Goal: Information Seeking & Learning: Understand process/instructions

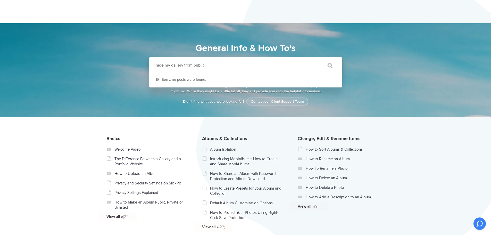
click at [317, 59] on input "" at bounding box center [328, 65] width 22 height 12
click at [216, 62] on input "hide my gallery from public" at bounding box center [235, 65] width 172 height 16
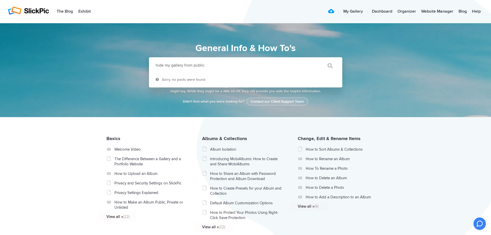
click at [220, 62] on input "hide my gallery from public" at bounding box center [235, 65] width 172 height 16
click at [179, 65] on input "hide my gallery from public" at bounding box center [235, 65] width 172 height 16
drag, startPoint x: 183, startPoint y: 65, endPoint x: 318, endPoint y: 76, distance: 135.2
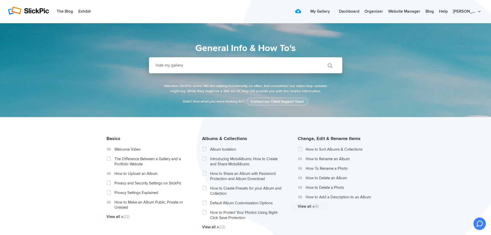
type input "hide my gallery"
click at [317, 59] on input "" at bounding box center [328, 65] width 22 height 12
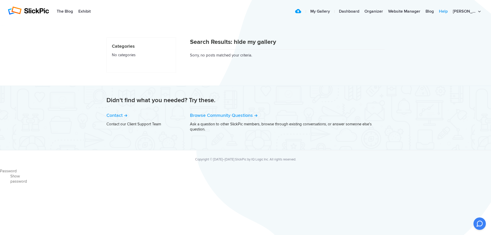
click at [450, 11] on link "Help" at bounding box center [443, 11] width 14 height 10
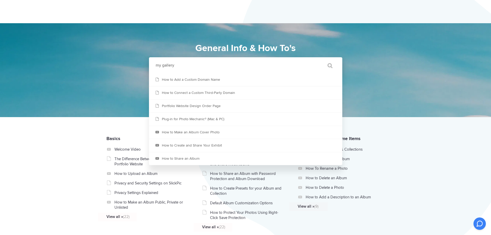
type input "my gallery"
click at [317, 59] on input "" at bounding box center [328, 65] width 22 height 12
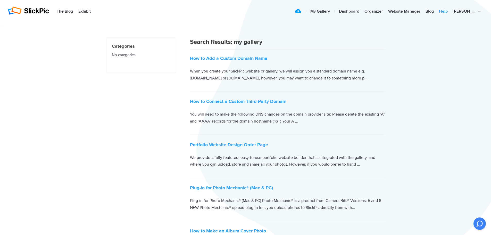
click at [450, 9] on link "Help" at bounding box center [443, 11] width 14 height 10
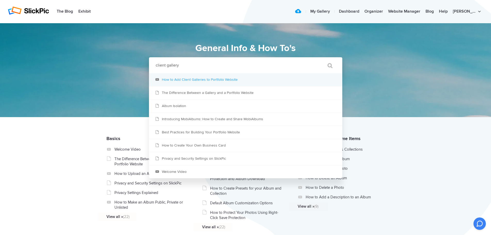
type input "client gallery"
click at [199, 79] on link "How to Add Client Galleries to Portfolio Website" at bounding box center [245, 79] width 193 height 13
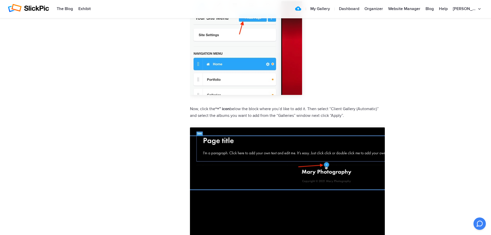
scroll to position [490, 0]
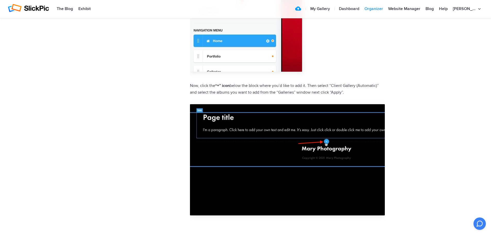
click at [386, 7] on link "Organizer" at bounding box center [374, 9] width 24 height 10
